Goal: Information Seeking & Learning: Understand process/instructions

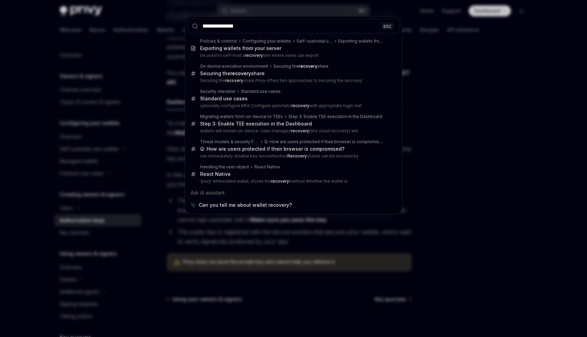
click at [451, 290] on div "**********" at bounding box center [293, 168] width 587 height 337
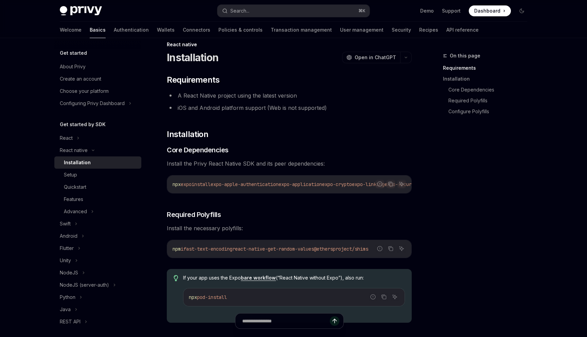
scroll to position [16, 0]
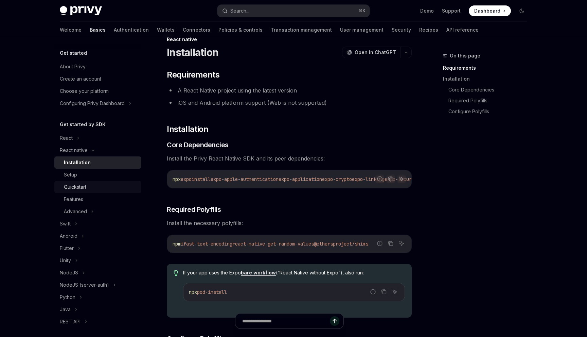
click at [124, 188] on div "Quickstart" at bounding box center [100, 187] width 73 height 8
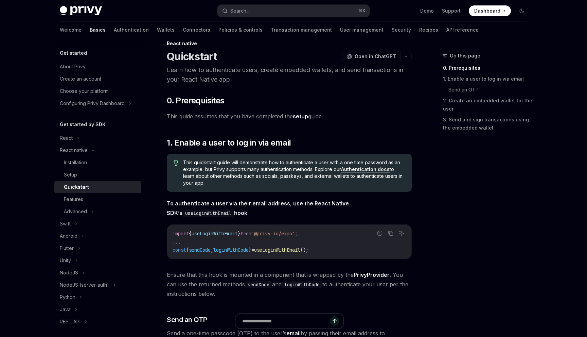
scroll to position [17, 0]
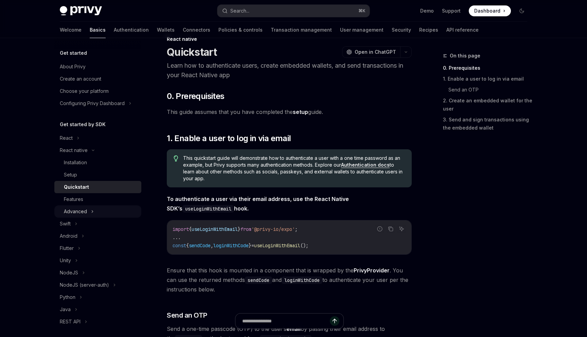
click at [102, 211] on div "Advanced" at bounding box center [97, 211] width 87 height 12
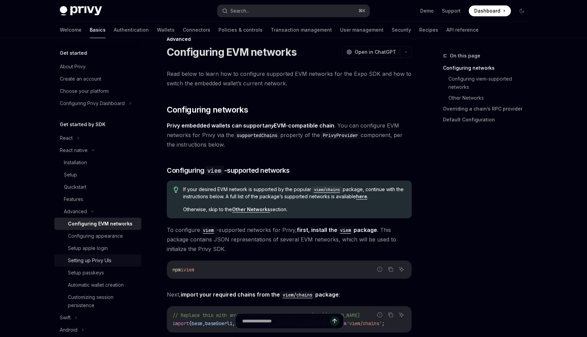
click at [114, 257] on div "Setting up Privy UIs" at bounding box center [102, 260] width 69 height 8
type textarea "*"
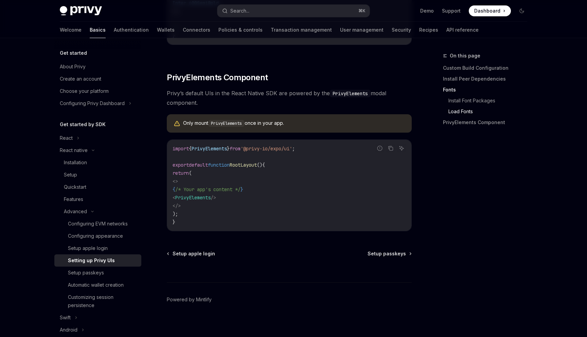
scroll to position [468, 0]
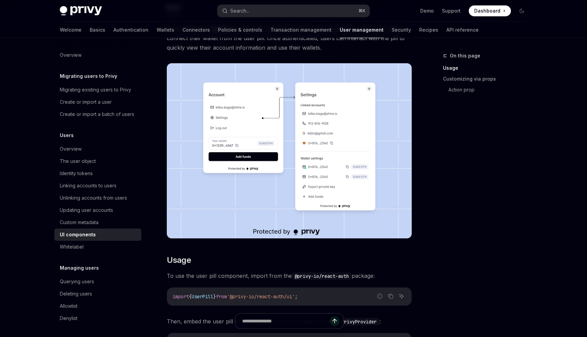
scroll to position [48, 0]
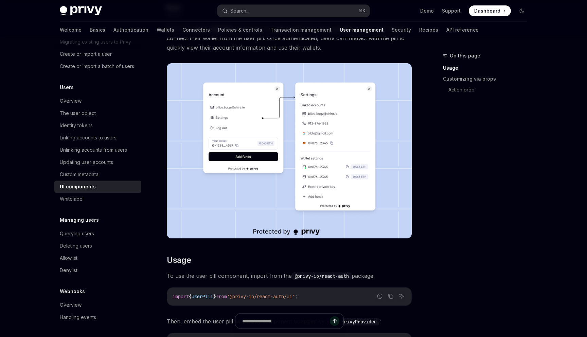
type textarea "*"
